Goal: Navigation & Orientation: Go to known website

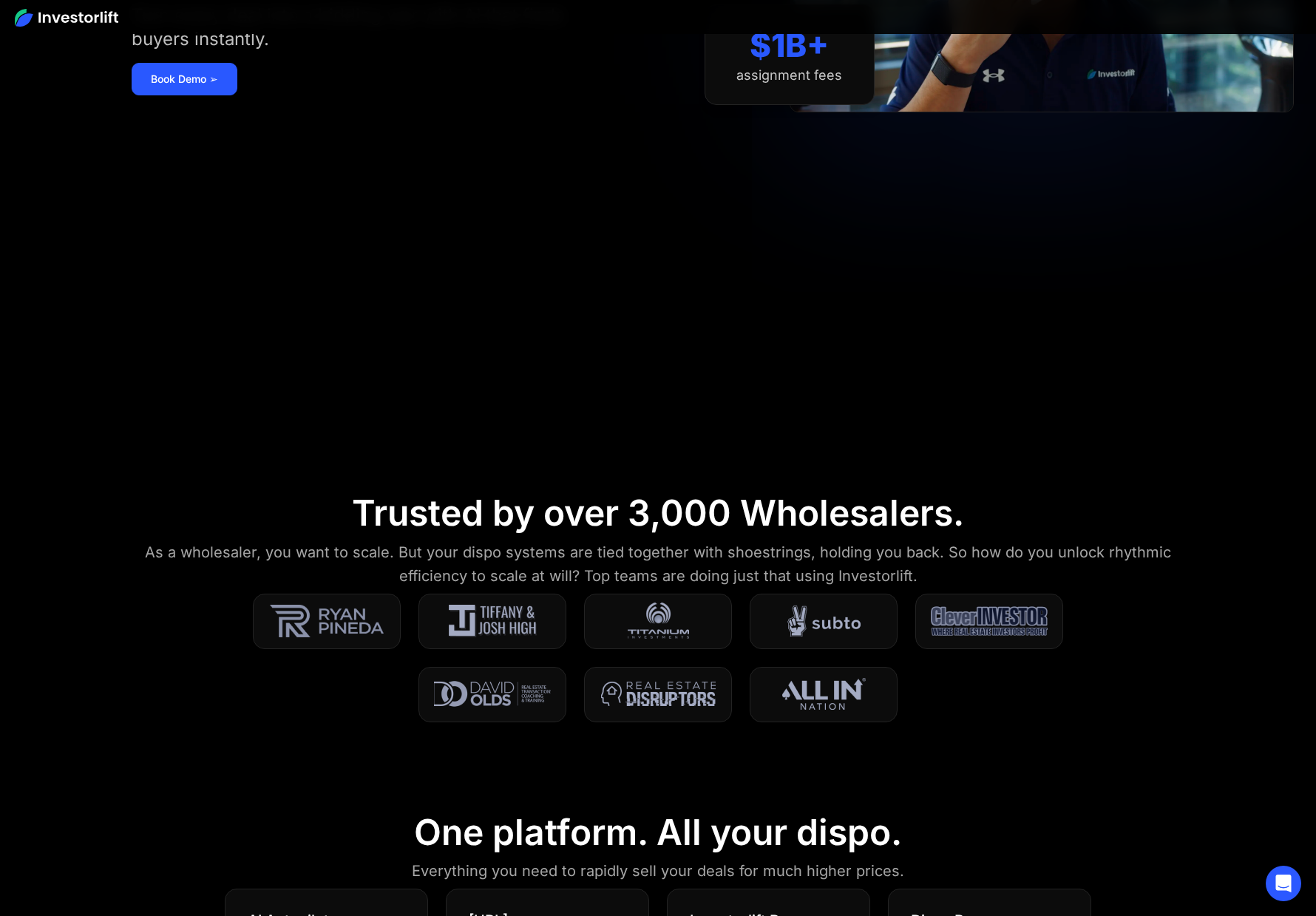
scroll to position [462, 0]
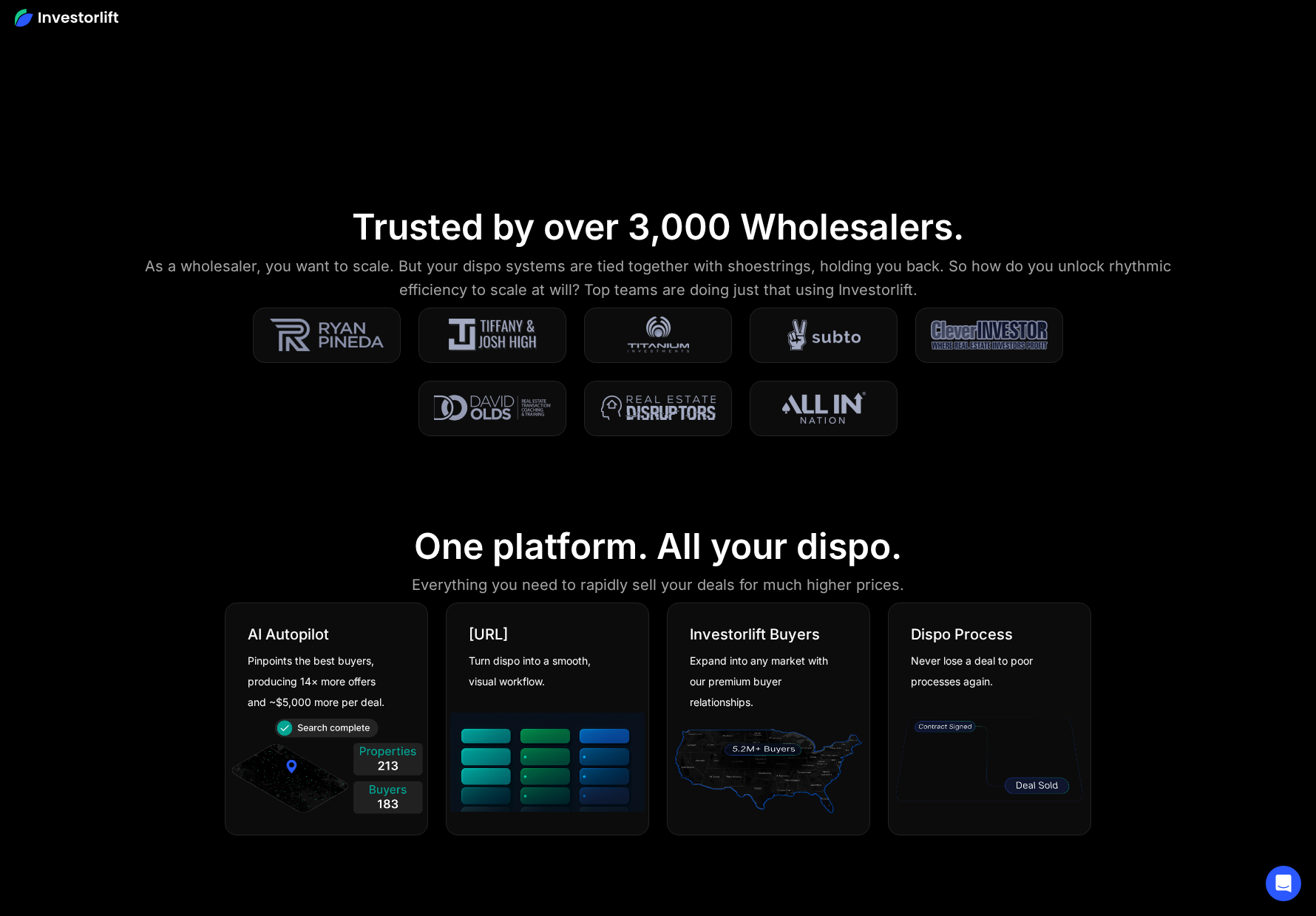
scroll to position [744, 0]
